Goal: Transaction & Acquisition: Purchase product/service

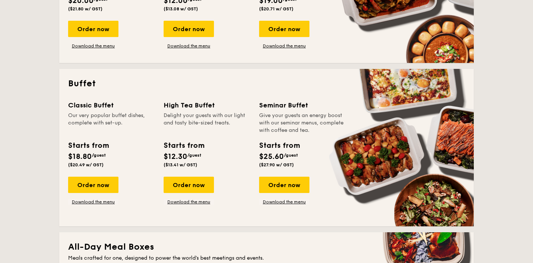
scroll to position [270, 0]
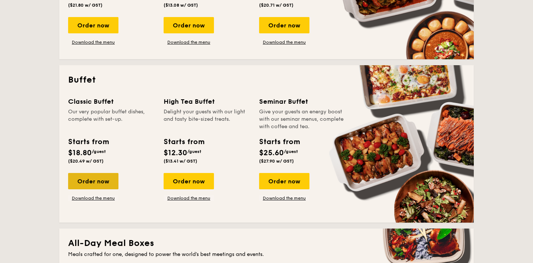
click at [104, 181] on div "Order now" at bounding box center [93, 181] width 50 height 16
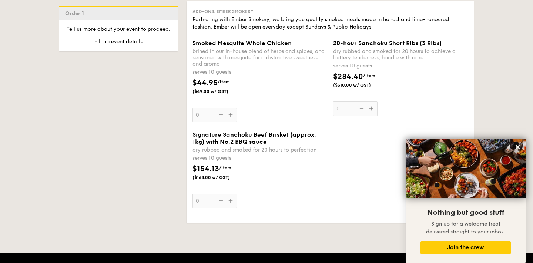
scroll to position [719, 0]
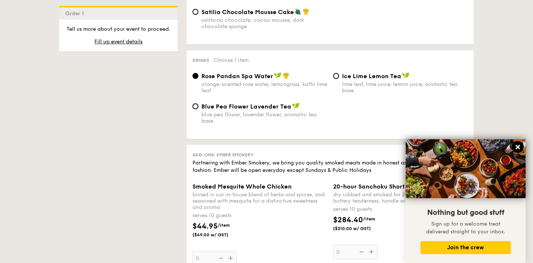
click at [516, 146] on icon at bounding box center [517, 147] width 4 height 4
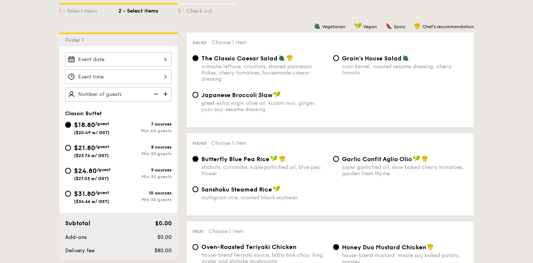
scroll to position [181, 0]
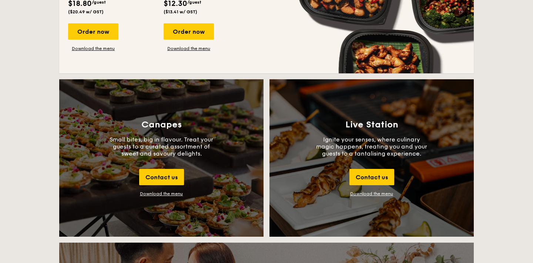
scroll to position [747, 0]
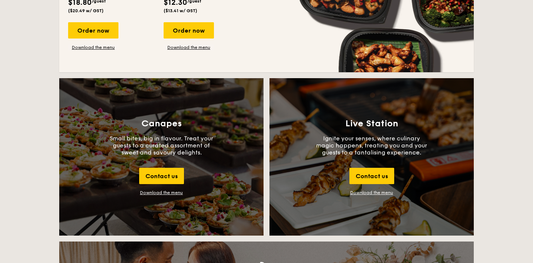
click at [170, 191] on div "Download the menu" at bounding box center [161, 192] width 43 height 5
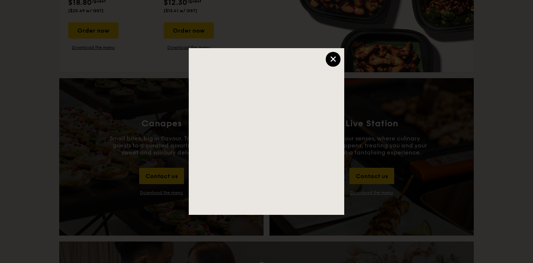
click at [338, 58] on div "×" at bounding box center [332, 59] width 15 height 15
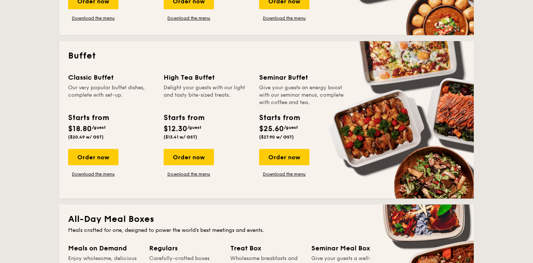
scroll to position [0, 0]
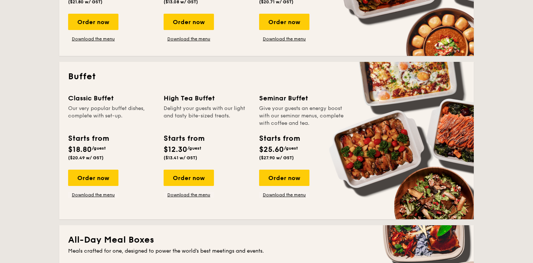
scroll to position [257, 0]
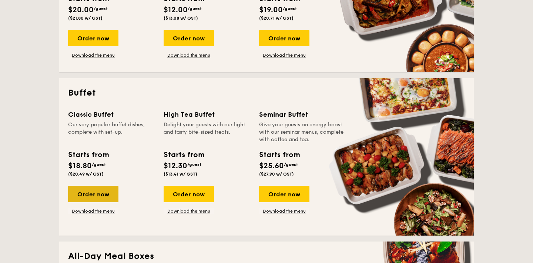
click at [92, 192] on div "Order now" at bounding box center [93, 194] width 50 height 16
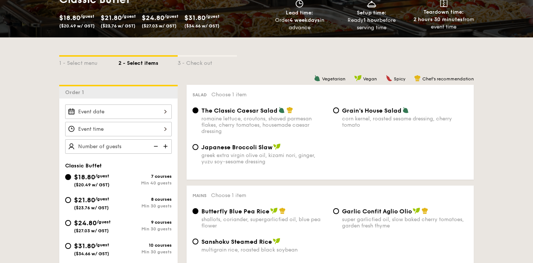
scroll to position [127, 0]
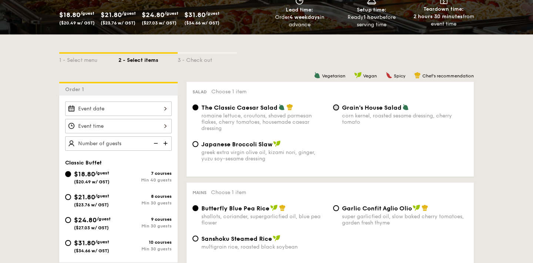
click at [335, 109] on input "Grain's House Salad corn kernel, roasted sesame dressing, cherry tomato" at bounding box center [336, 107] width 6 height 6
radio input "true"
click at [67, 197] on input "$21.80 /guest ($23.76 w/ GST) 8 courses Min 30 guests" at bounding box center [68, 197] width 6 height 6
radio input "true"
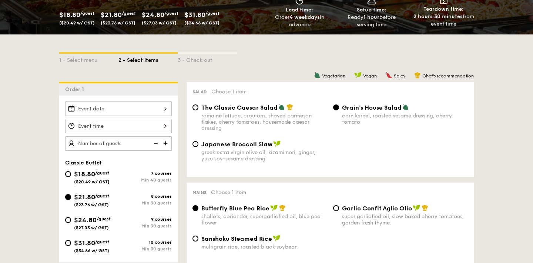
radio input "true"
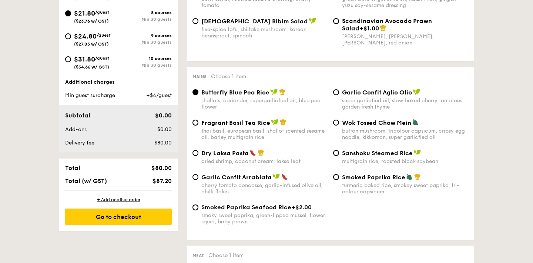
scroll to position [312, 0]
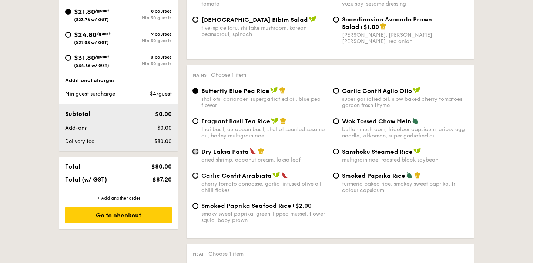
click at [195, 153] on input "Dry Laksa Pasta dried shrimp, coconut cream, laksa leaf" at bounding box center [195, 151] width 6 height 6
radio input "true"
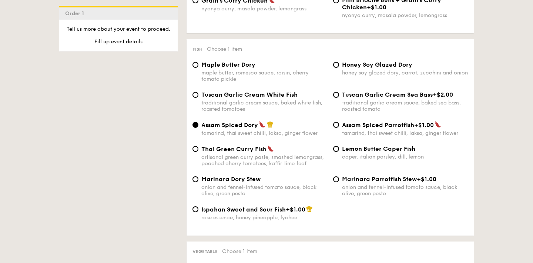
scroll to position [720, 0]
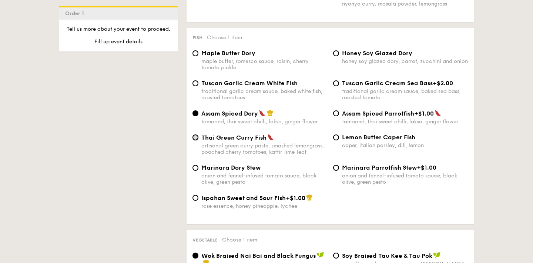
click at [196, 140] on input "Thai Green [PERSON_NAME] Fish artisanal green [PERSON_NAME] paste, smashed lemo…" at bounding box center [195, 137] width 6 height 6
radio input "true"
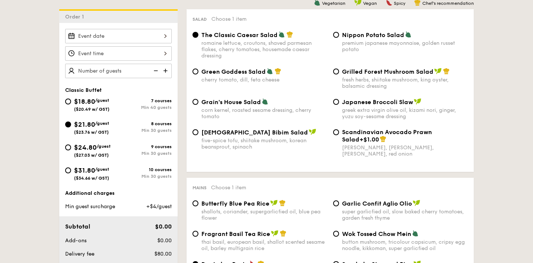
scroll to position [202, 0]
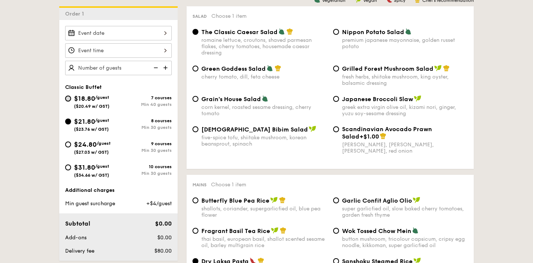
click at [69, 97] on input "$18.80 /guest ($20.49 w/ GST) 7 courses Min 40 guests" at bounding box center [68, 98] width 6 height 6
radio input "true"
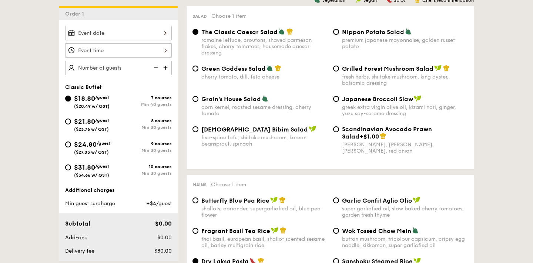
radio input "true"
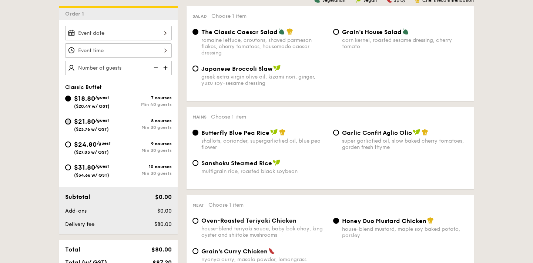
click at [69, 121] on input "$21.80 /guest ($23.76 w/ GST) 8 courses Min 30 guests" at bounding box center [68, 121] width 6 height 6
radio input "true"
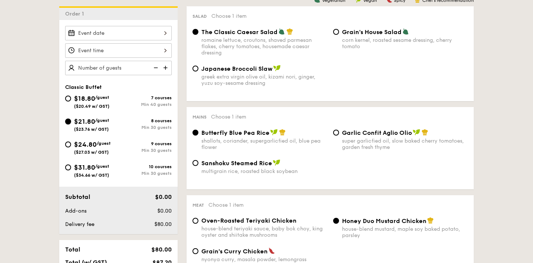
radio input "true"
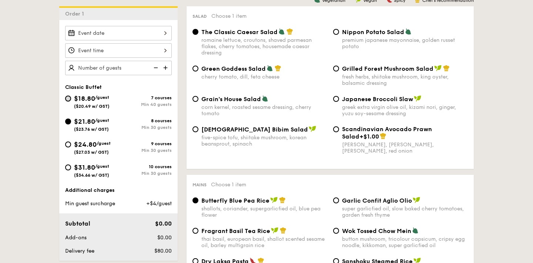
click at [68, 99] on input "$18.80 /guest ($20.49 w/ GST) 7 courses Min 40 guests" at bounding box center [68, 98] width 6 height 6
radio input "true"
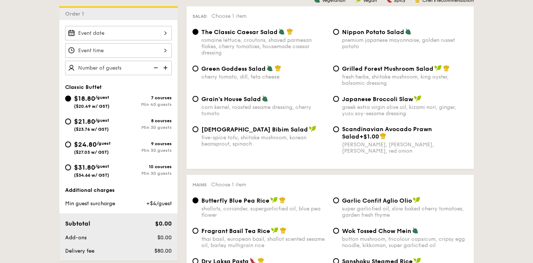
radio input "true"
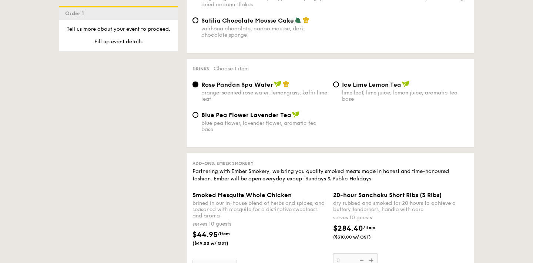
scroll to position [712, 0]
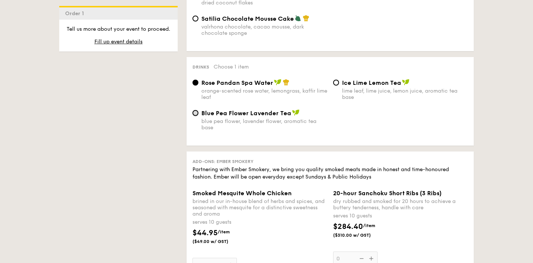
click at [195, 116] on input "Blue Pea Flower Lavender Tea blue pea flower, lavender flower, aromatic tea base" at bounding box center [195, 113] width 6 height 6
radio input "true"
click at [199, 88] on div "Rose Pandan Spa Water orange-scented rose water, lemongrass, kaffir lime leaf" at bounding box center [259, 89] width 141 height 21
click at [196, 85] on input "Rose Pandan Spa Water orange-scented rose water, lemongrass, kaffir lime leaf" at bounding box center [195, 83] width 6 height 6
radio input "true"
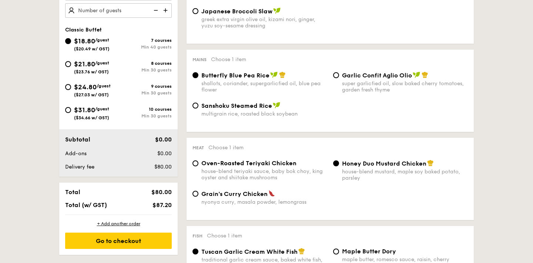
scroll to position [202, 0]
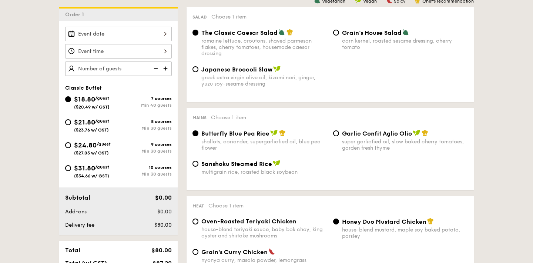
click at [69, 148] on div "$24.80 /guest ($27.03 w/ GST)" at bounding box center [91, 148] width 53 height 16
click at [69, 148] on input "$24.80 /guest ($27.03 w/ GST) 9 courses Min 30 guests" at bounding box center [68, 145] width 6 height 6
radio input "true"
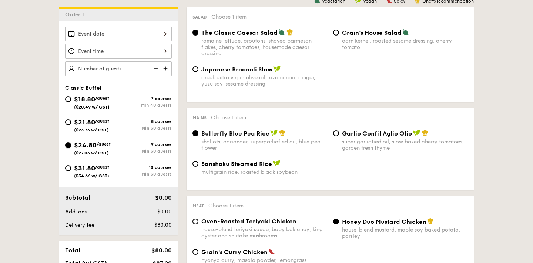
radio input "true"
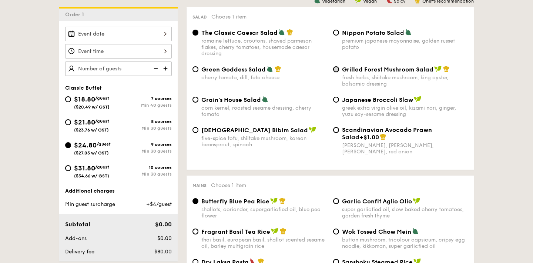
click at [335, 71] on input "Grilled Forest Mushroom Salad fresh herbs, shiitake mushroom, king oyster, bals…" at bounding box center [336, 69] width 6 height 6
radio input "true"
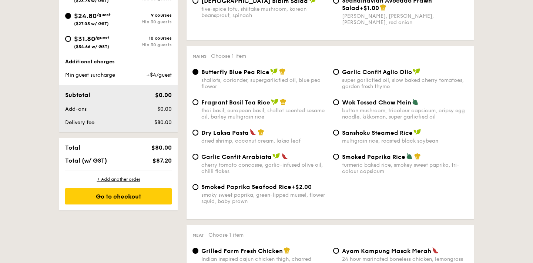
scroll to position [334, 0]
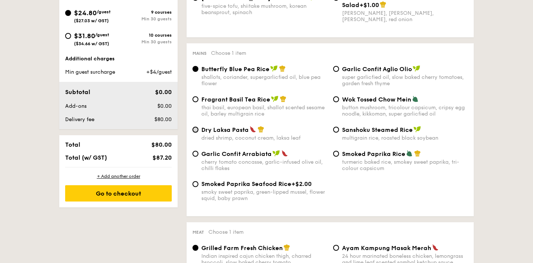
click at [196, 132] on input "Dry Laksa Pasta dried shrimp, coconut cream, laksa leaf" at bounding box center [195, 129] width 6 height 6
radio input "true"
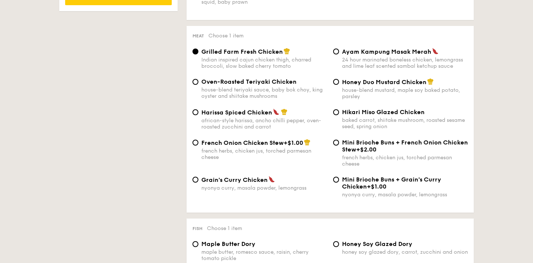
scroll to position [531, 0]
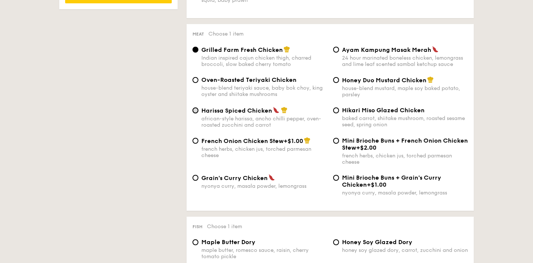
click at [197, 113] on input "Harissa Spiced Chicken african-style harissa, ancho chilli pepper, oven-roasted…" at bounding box center [195, 110] width 6 height 6
radio input "true"
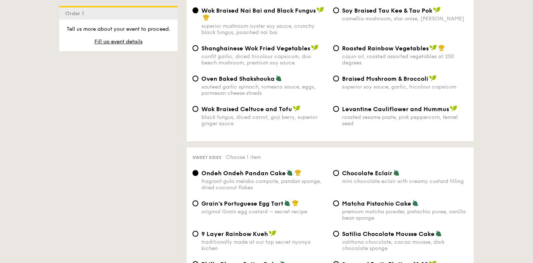
scroll to position [969, 0]
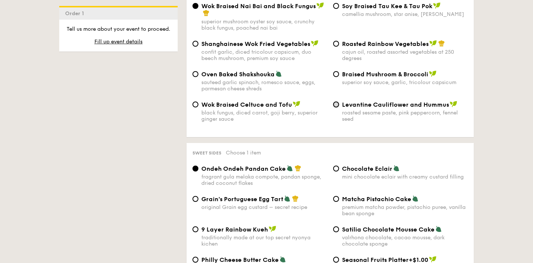
click at [337, 107] on input "Levantine Cauliflower and Hummus roasted sesame paste, pink peppercorn, fennel …" at bounding box center [336, 104] width 6 height 6
radio input "true"
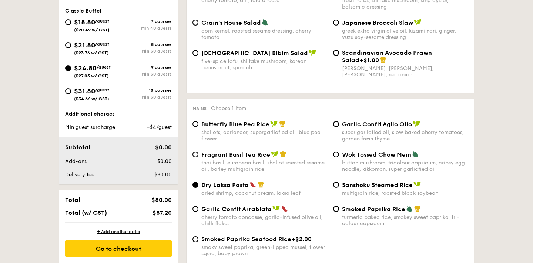
scroll to position [287, 0]
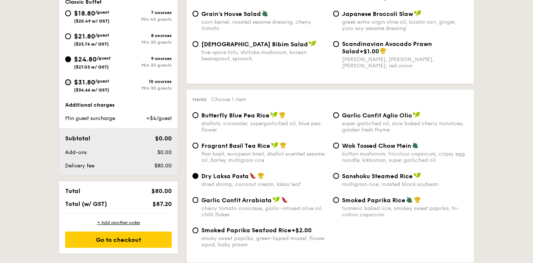
click at [67, 82] on input "$31.80 /guest ($34.66 w/ GST) 10 courses Min 30 guests" at bounding box center [68, 82] width 6 height 6
radio input "true"
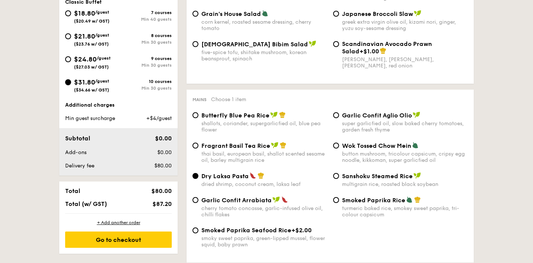
radio input "true"
radio input "false"
radio input "true"
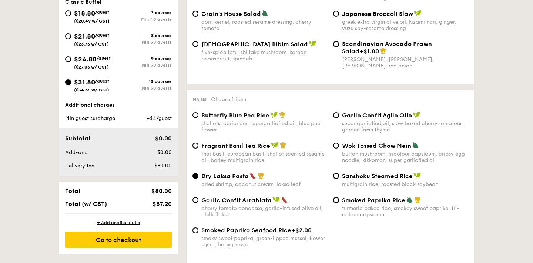
radio input "true"
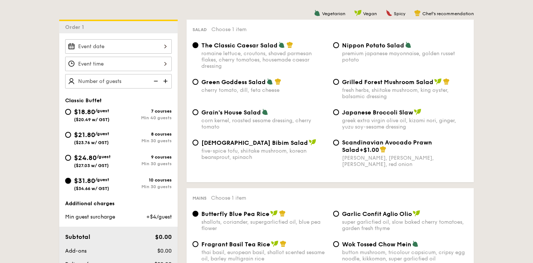
scroll to position [196, 0]
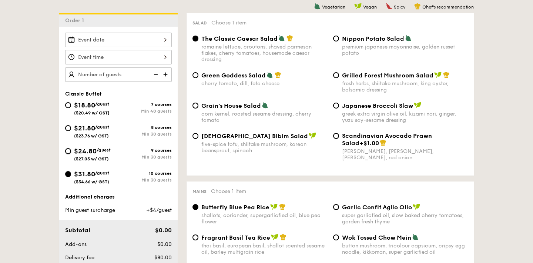
click at [70, 149] on input "$24.80 /guest ($27.03 w/ GST) 9 courses Min 30 guests" at bounding box center [68, 151] width 6 height 6
radio input "true"
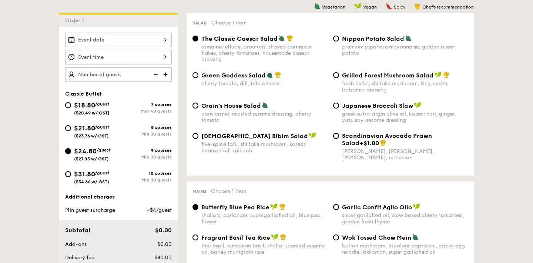
radio input "true"
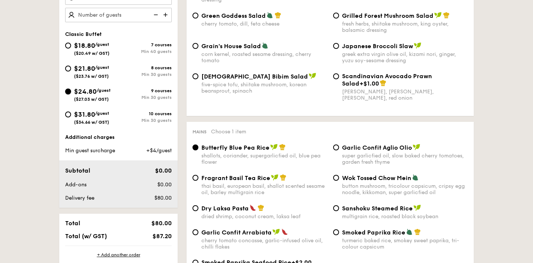
scroll to position [252, 0]
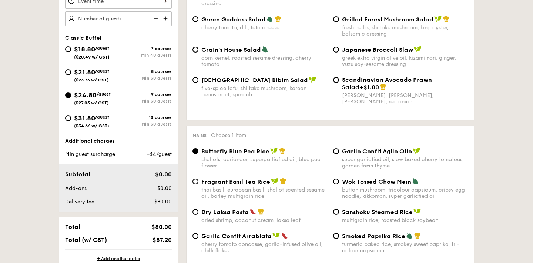
click at [71, 73] on div "$21.80 /guest ($23.76 w/ GST)" at bounding box center [91, 75] width 53 height 16
click at [71, 73] on input "$21.80 /guest ($23.76 w/ GST) 8 courses Min 30 guests" at bounding box center [68, 72] width 6 height 6
radio input "true"
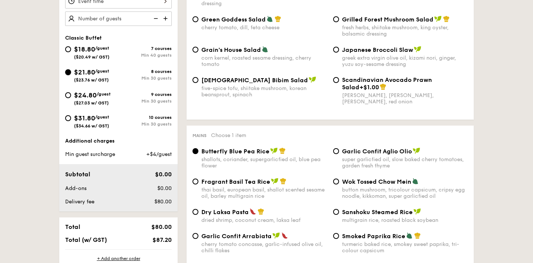
radio input "true"
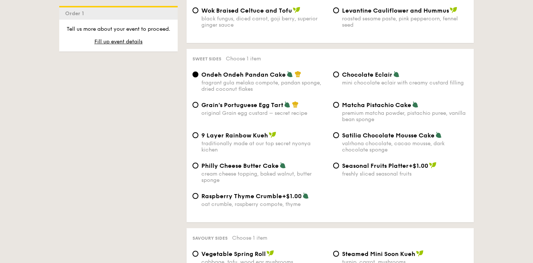
scroll to position [1064, 0]
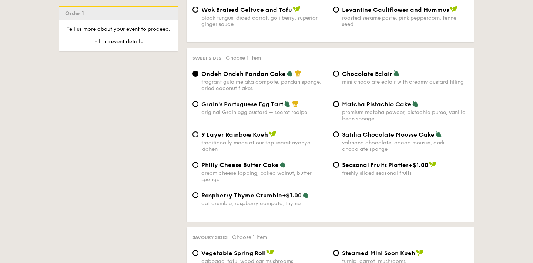
click at [340, 173] on div "Seasonal Fruits Platter +$1.00 freshly sliced seasonal fruits" at bounding box center [400, 168] width 141 height 15
click at [335, 168] on input "Seasonal Fruits Platter +$1.00 freshly sliced seasonal fruits" at bounding box center [336, 165] width 6 height 6
radio input "true"
click at [195, 77] on input "Ondeh Ondeh Pandan Cake fragrant [PERSON_NAME] melaka compote, pandan sponge, d…" at bounding box center [195, 74] width 6 height 6
radio input "true"
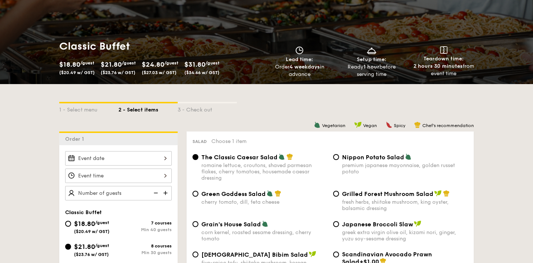
scroll to position [97, 0]
